Goal: Task Accomplishment & Management: Manage account settings

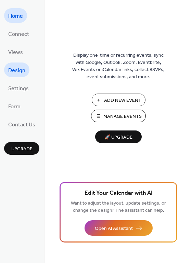
click at [18, 70] on span "Design" at bounding box center [16, 70] width 17 height 11
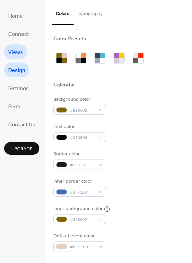
click at [13, 52] on span "Views" at bounding box center [15, 52] width 15 height 11
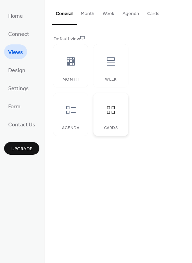
click at [109, 111] on icon at bounding box center [111, 110] width 8 height 8
click at [71, 108] on icon at bounding box center [70, 110] width 11 height 11
click at [106, 109] on icon at bounding box center [110, 110] width 11 height 11
click at [77, 68] on div at bounding box center [71, 61] width 21 height 21
click at [114, 111] on icon at bounding box center [110, 110] width 11 height 11
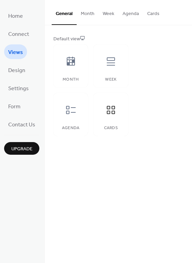
click at [106, 14] on button "Week" at bounding box center [109, 12] width 20 height 24
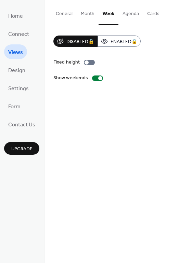
click at [129, 13] on button "Agenda" at bounding box center [130, 12] width 25 height 24
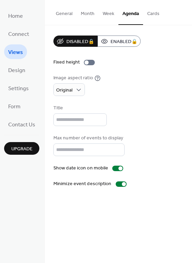
click at [81, 14] on button "Month" at bounding box center [88, 12] width 22 height 24
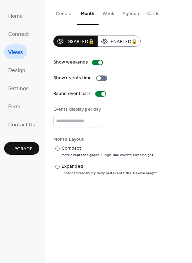
click at [66, 16] on button "General" at bounding box center [64, 12] width 25 height 24
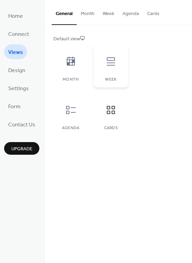
click at [109, 62] on icon at bounding box center [110, 61] width 11 height 11
click at [114, 109] on icon at bounding box center [111, 110] width 8 height 8
click at [153, 15] on button "Cards" at bounding box center [153, 12] width 21 height 24
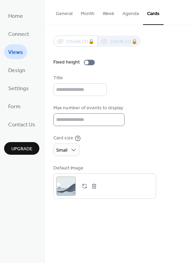
scroll to position [1, 0]
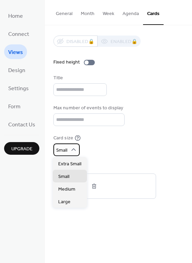
click at [74, 152] on icon at bounding box center [73, 149] width 7 height 7
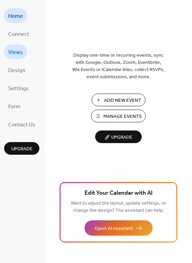
click at [19, 52] on span "Views" at bounding box center [15, 52] width 15 height 11
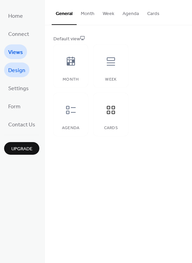
click at [15, 68] on span "Design" at bounding box center [16, 70] width 17 height 11
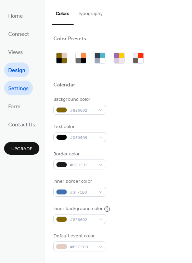
click at [17, 89] on span "Settings" at bounding box center [18, 88] width 21 height 11
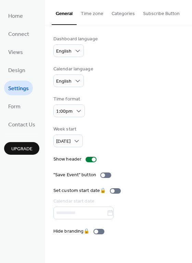
click at [115, 13] on button "Categories" at bounding box center [122, 12] width 31 height 24
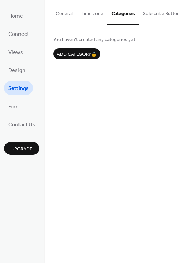
click at [65, 12] on button "General" at bounding box center [64, 12] width 25 height 24
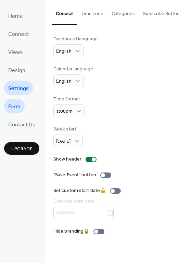
click at [17, 103] on span "Form" at bounding box center [14, 107] width 12 height 11
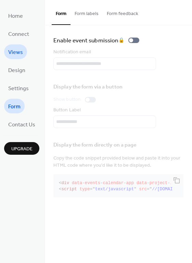
drag, startPoint x: 13, startPoint y: 55, endPoint x: 14, endPoint y: 48, distance: 7.0
click at [13, 55] on span "Views" at bounding box center [15, 52] width 15 height 11
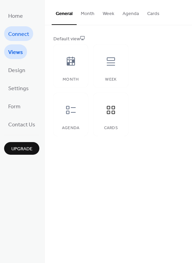
click at [17, 35] on span "Connect" at bounding box center [18, 34] width 21 height 11
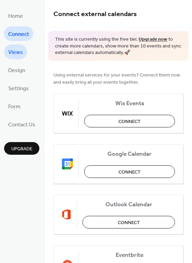
click at [16, 53] on span "Views" at bounding box center [15, 52] width 15 height 11
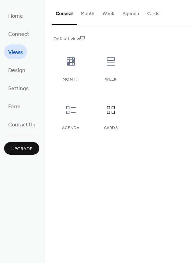
click at [156, 15] on button "Cards" at bounding box center [153, 12] width 21 height 24
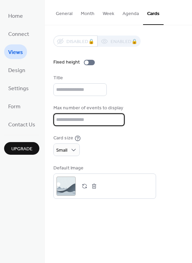
click at [93, 117] on input "**" at bounding box center [88, 120] width 71 height 13
drag, startPoint x: 93, startPoint y: 117, endPoint x: 46, endPoint y: 116, distance: 47.2
click at [46, 116] on div "Disabled 🔒 Enabled 🔒 Fixed height Title Max number of events to display ** Card…" at bounding box center [118, 117] width 147 height 184
type input "*"
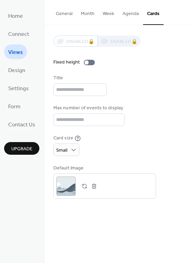
click at [168, 84] on div "Title" at bounding box center [118, 86] width 130 height 22
click at [13, 34] on span "Connect" at bounding box center [18, 34] width 21 height 11
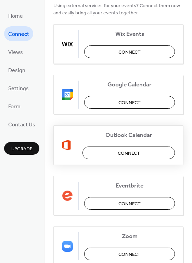
scroll to position [69, 0]
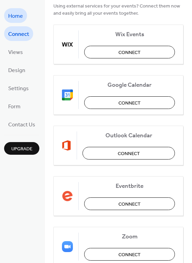
click at [20, 15] on span "Home" at bounding box center [15, 16] width 15 height 11
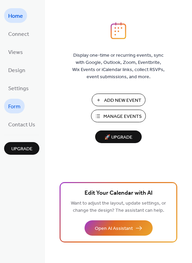
click at [12, 106] on span "Form" at bounding box center [14, 107] width 12 height 11
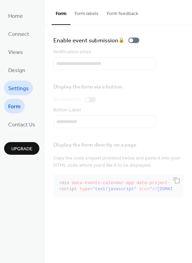
click at [16, 90] on span "Settings" at bounding box center [18, 88] width 21 height 11
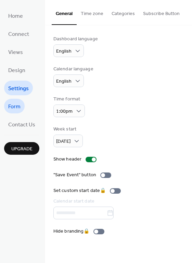
click at [17, 104] on span "Form" at bounding box center [14, 107] width 12 height 11
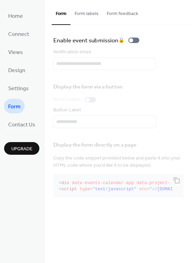
click at [21, 115] on ul "Home Connect Views Design Settings Form Contact Us" at bounding box center [21, 70] width 35 height 124
